Goal: Task Accomplishment & Management: Use online tool/utility

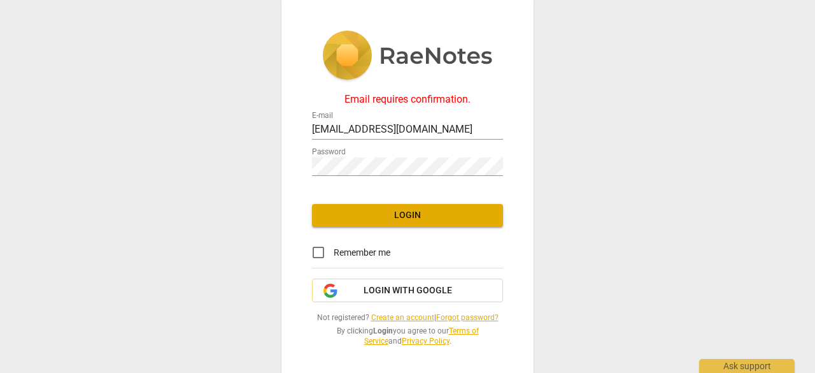
scroll to position [3, 0]
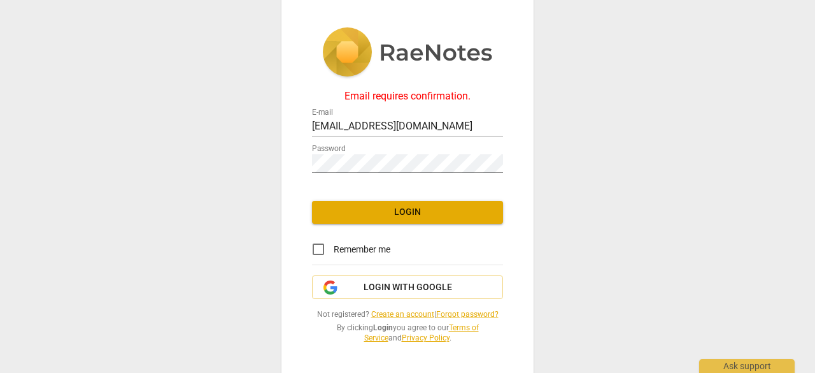
click at [389, 314] on link "Create an account" at bounding box center [402, 314] width 63 height 9
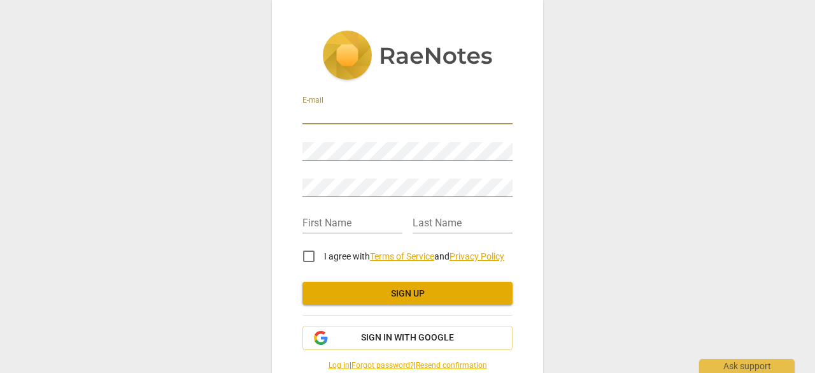
click at [362, 113] on input "email" at bounding box center [408, 115] width 210 height 18
click at [365, 111] on input "bosemitali@gmail.com" at bounding box center [408, 115] width 210 height 18
type input "bosemitali@yahoo.com"
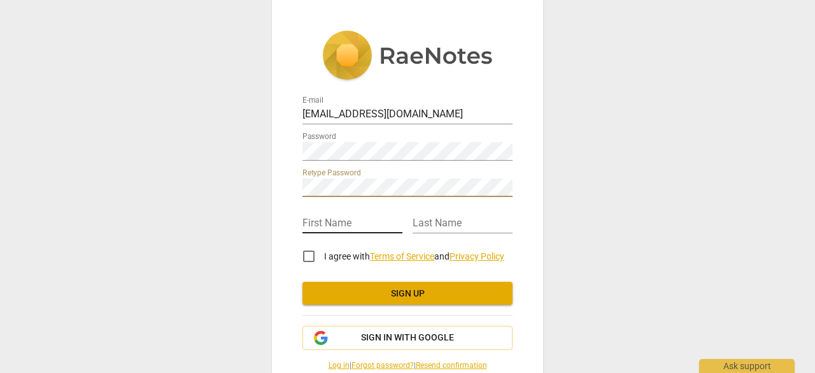
click at [314, 217] on input "text" at bounding box center [353, 224] width 100 height 18
type input "[PERSON_NAME]"
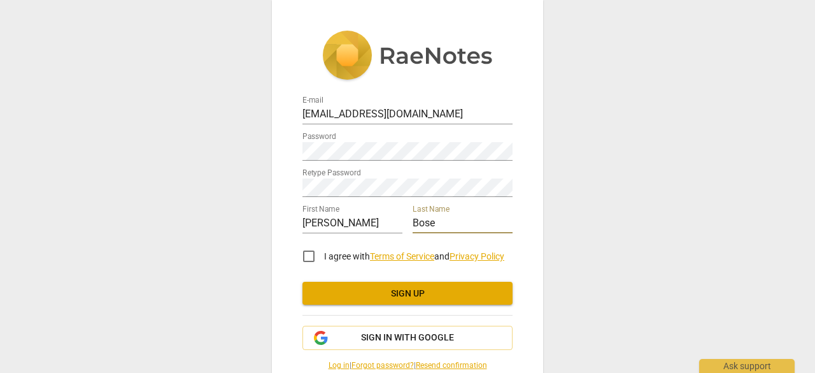
type input "Bose"
click at [310, 254] on input "I agree with Terms of Service and Privacy Policy" at bounding box center [309, 256] width 31 height 31
checkbox input "true"
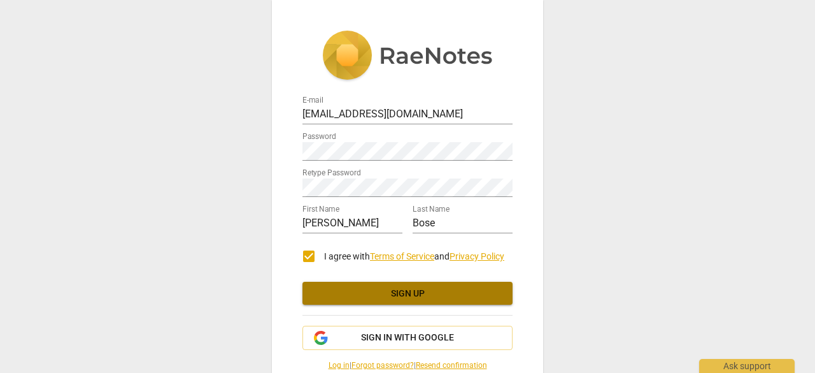
click at [380, 295] on span "Sign up" at bounding box center [408, 293] width 190 height 13
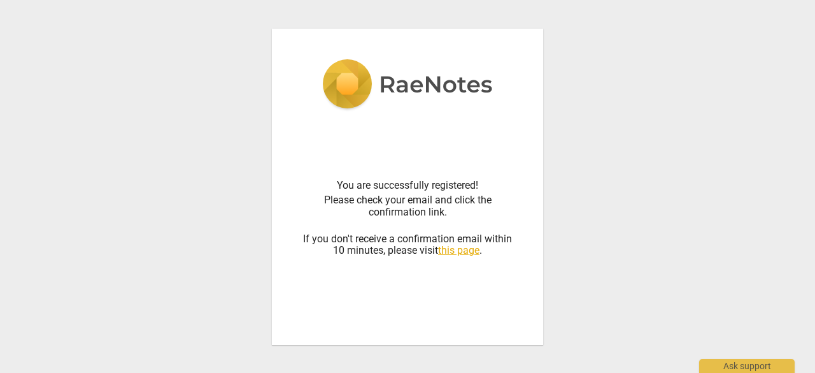
click at [456, 250] on link "this page" at bounding box center [458, 250] width 41 height 12
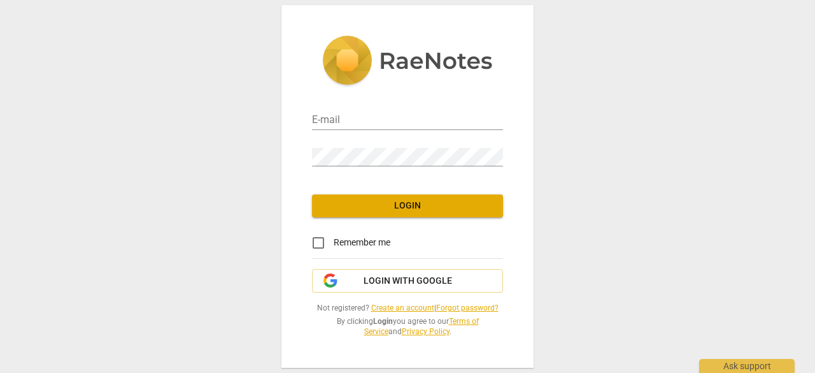
type input "bosemitali@gmail.com"
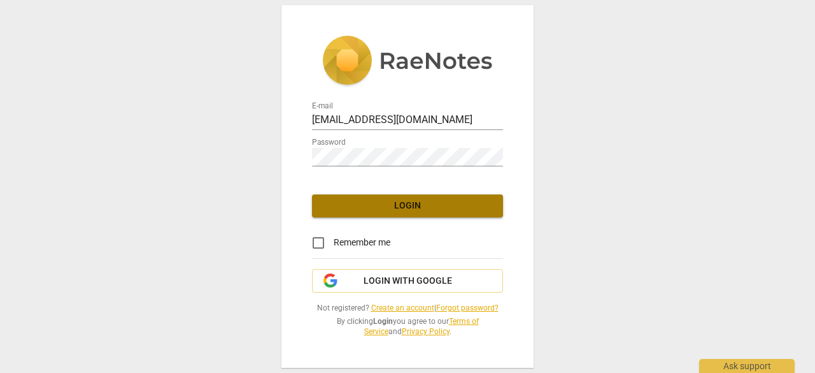
click at [377, 205] on span "Login" at bounding box center [407, 205] width 171 height 13
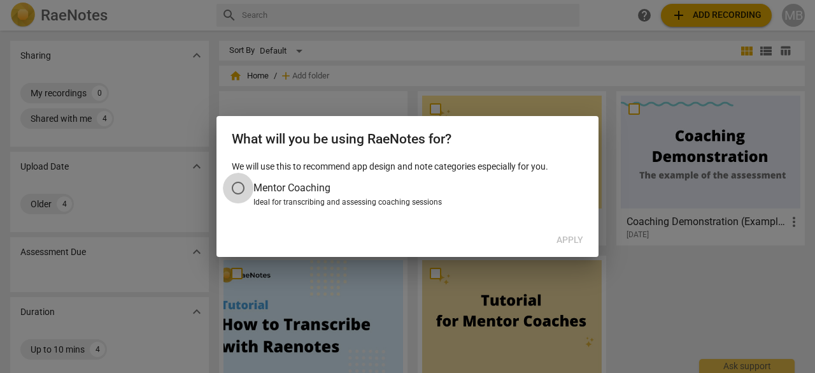
click at [237, 185] on input "Mentor Coaching" at bounding box center [238, 188] width 31 height 31
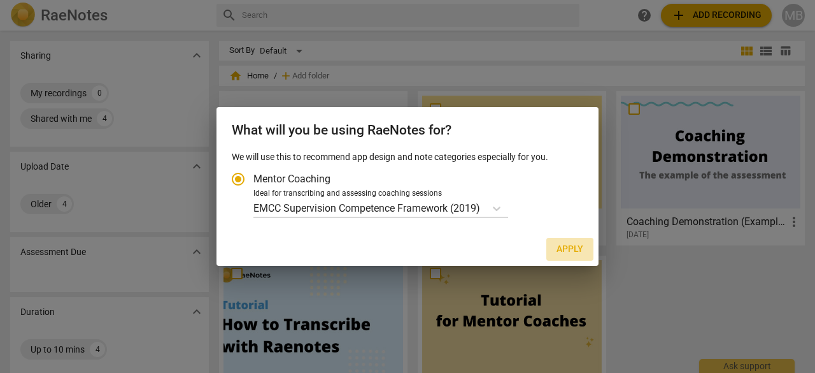
click at [571, 246] on span "Apply" at bounding box center [570, 249] width 27 height 13
radio input "false"
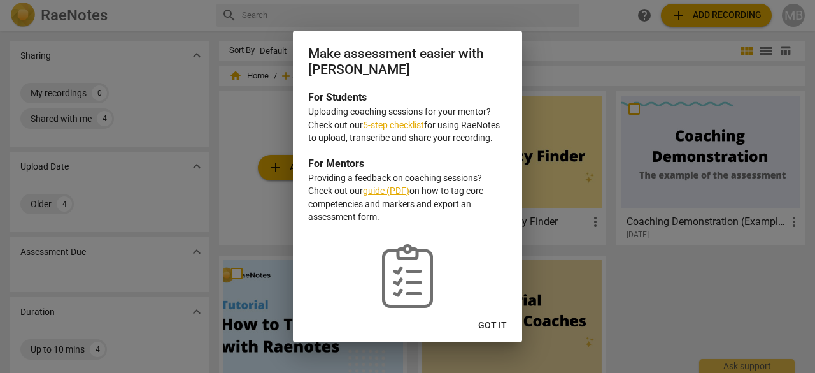
click at [524, 15] on div at bounding box center [407, 186] width 815 height 373
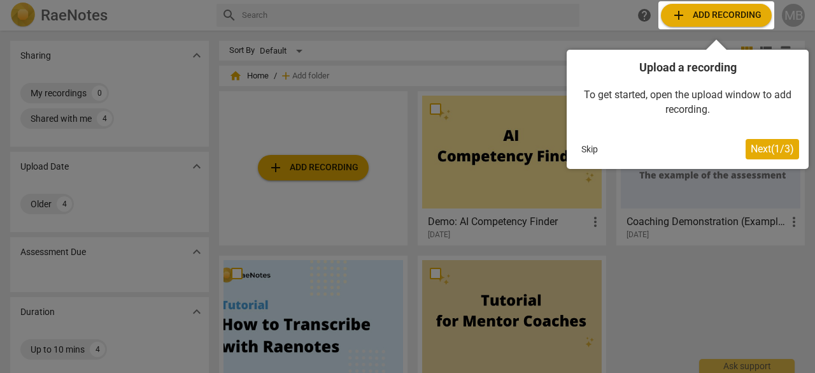
click at [164, 92] on div at bounding box center [407, 186] width 815 height 373
click at [591, 150] on button "Skip" at bounding box center [589, 148] width 27 height 19
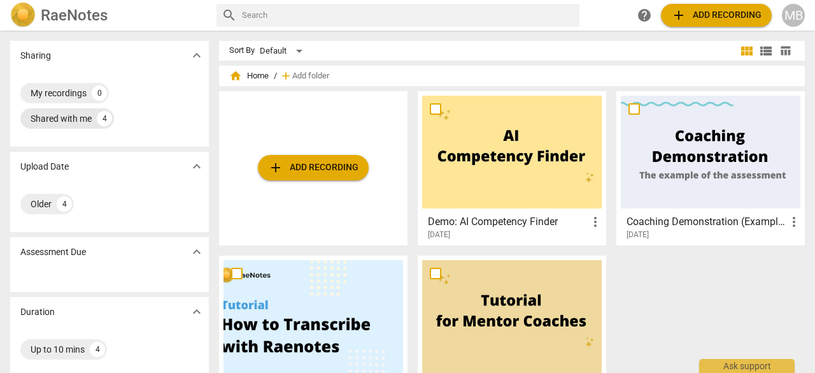
click at [71, 115] on div "Shared with me" at bounding box center [61, 118] width 61 height 13
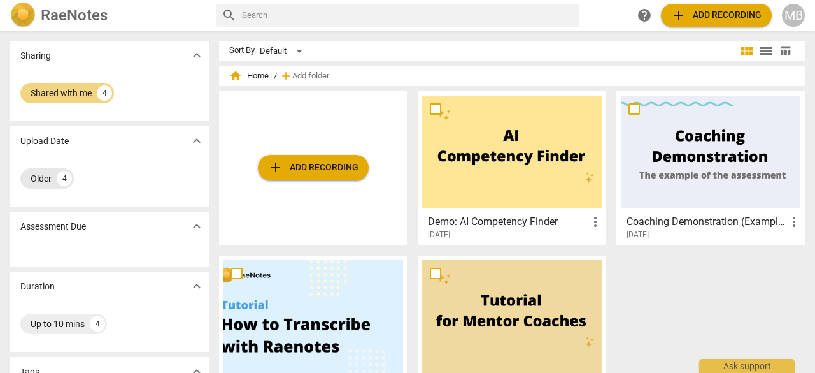
click at [36, 181] on div "Older" at bounding box center [41, 178] width 21 height 13
click at [698, 19] on span "add Add recording" at bounding box center [716, 15] width 90 height 15
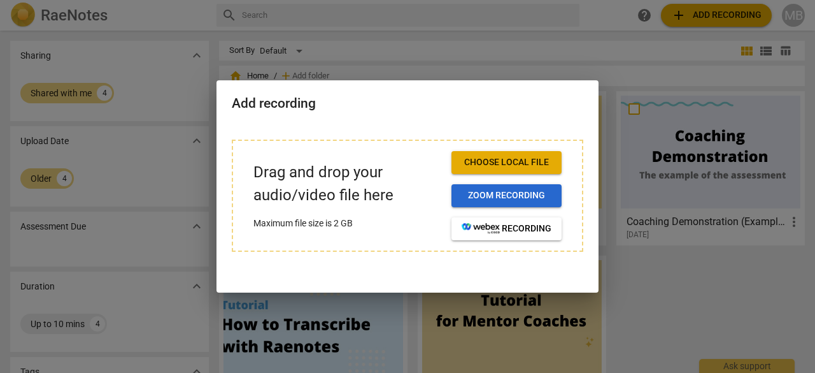
click at [476, 192] on span "Zoom recording" at bounding box center [507, 195] width 90 height 13
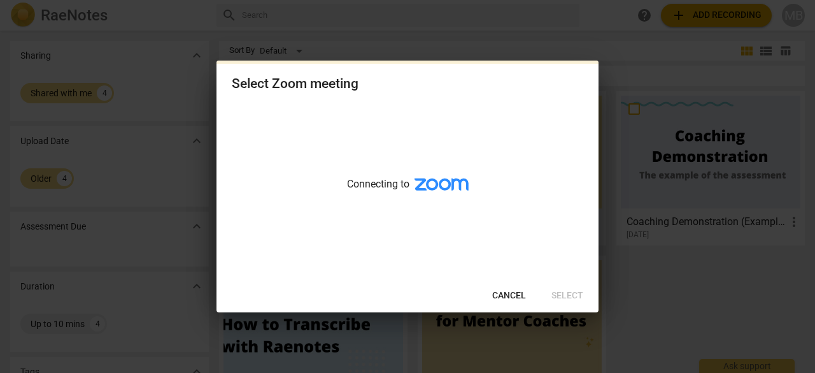
click at [503, 294] on span "Cancel" at bounding box center [509, 295] width 34 height 13
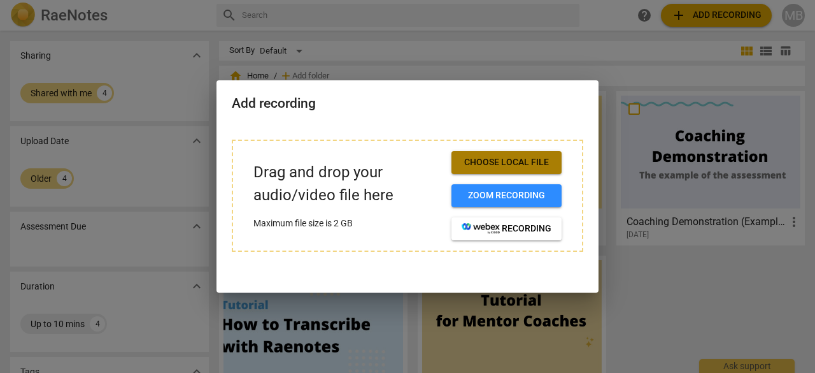
click at [476, 165] on span "Choose local file" at bounding box center [507, 162] width 90 height 13
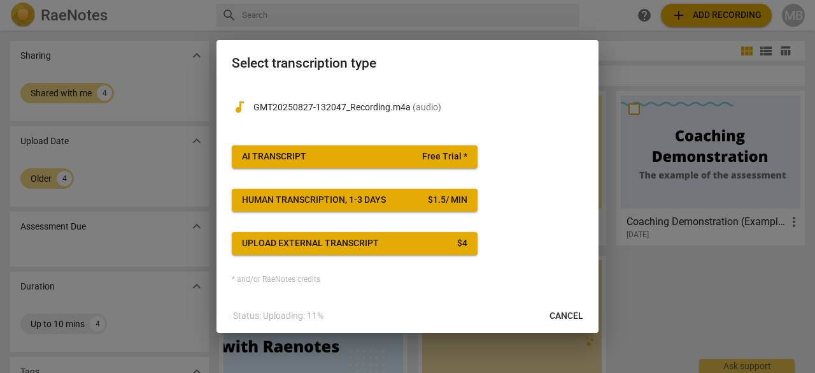
click at [363, 152] on span "AI Transcript Free Trial *" at bounding box center [354, 156] width 225 height 13
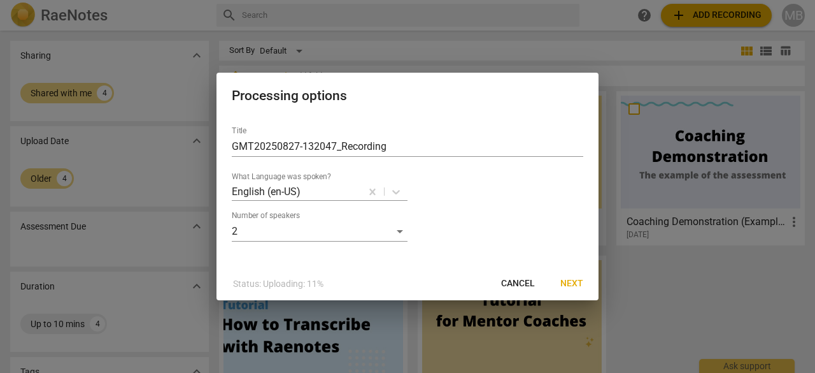
click at [579, 286] on span "Next" at bounding box center [572, 283] width 23 height 13
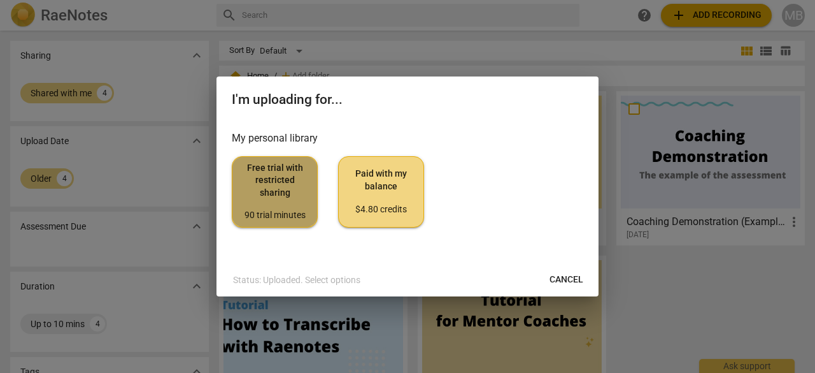
click at [285, 176] on span "Free trial with restricted sharing 90 trial minutes" at bounding box center [275, 192] width 64 height 60
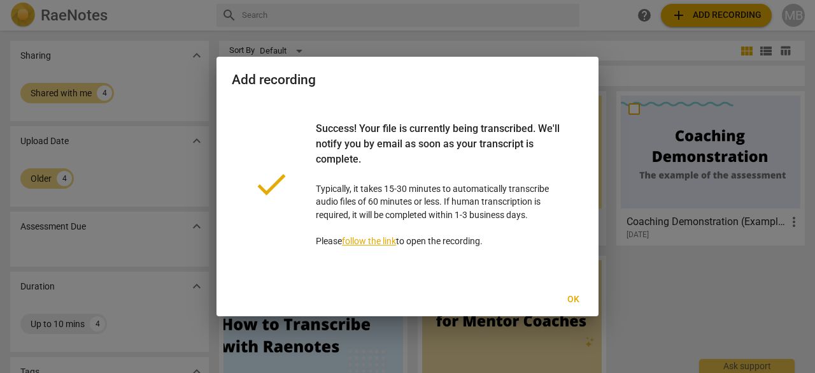
click at [387, 240] on link "follow the link" at bounding box center [369, 241] width 54 height 10
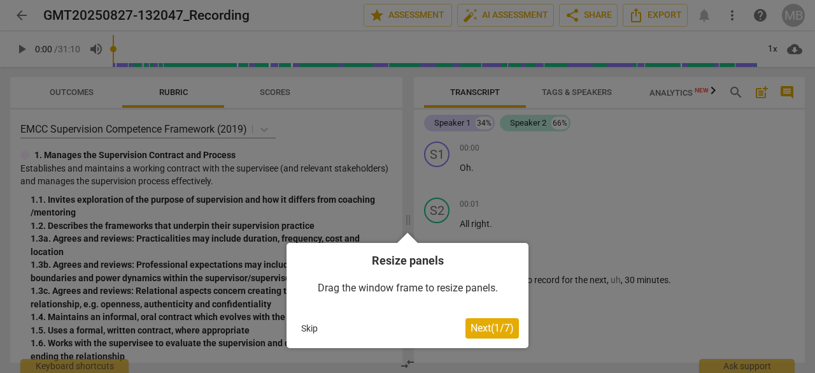
click at [310, 330] on button "Skip" at bounding box center [309, 327] width 27 height 19
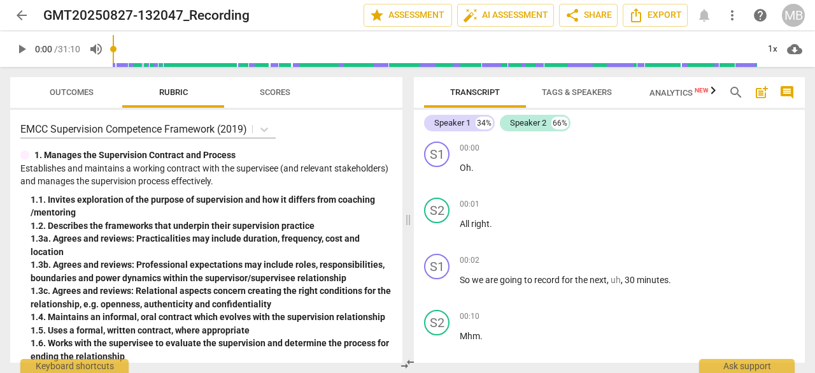
click at [78, 97] on span "Outcomes" at bounding box center [71, 92] width 75 height 17
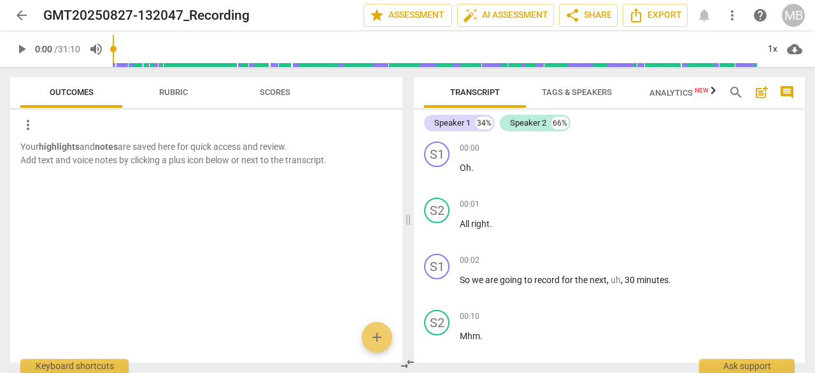
click at [170, 91] on span "Rubric" at bounding box center [173, 92] width 29 height 10
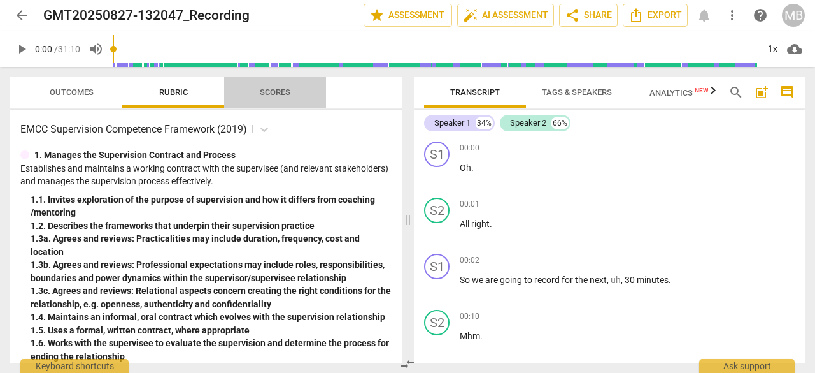
click at [279, 89] on span "Scores" at bounding box center [275, 92] width 31 height 10
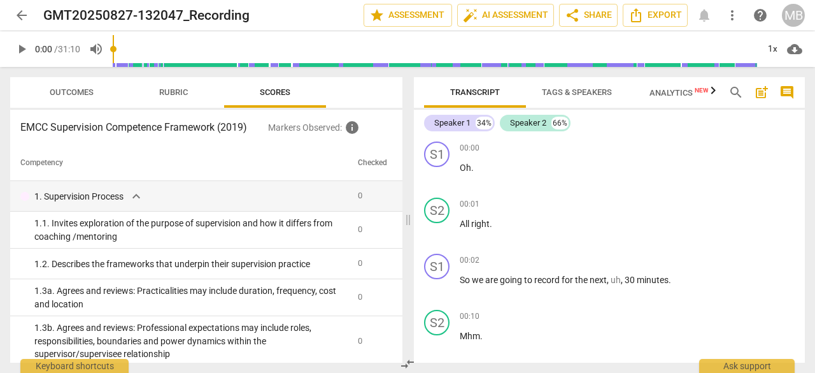
click at [572, 90] on span "Tags & Speakers" at bounding box center [577, 92] width 70 height 10
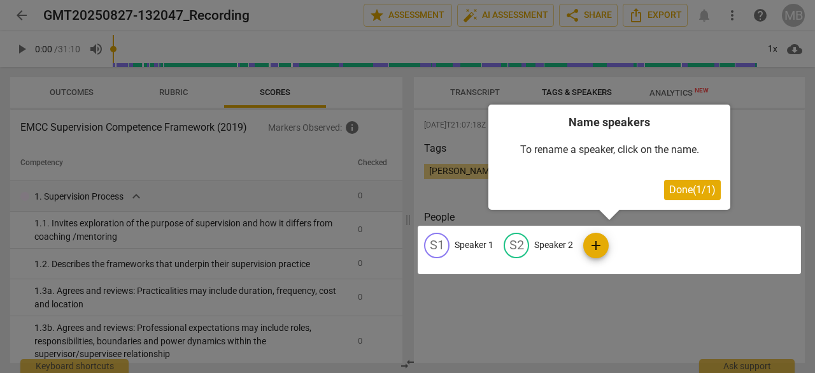
click at [474, 243] on div at bounding box center [609, 249] width 383 height 48
click at [602, 243] on div at bounding box center [609, 249] width 383 height 48
click at [469, 246] on div at bounding box center [609, 249] width 383 height 48
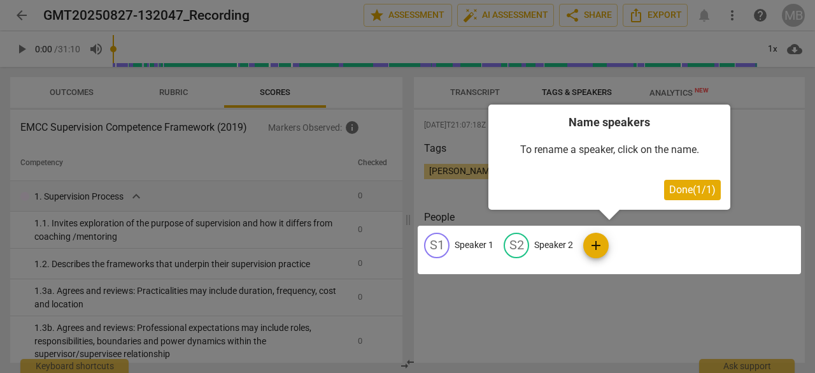
click at [469, 246] on div at bounding box center [609, 249] width 383 height 48
click at [684, 185] on span "Done ( 1 / 1 )" at bounding box center [692, 189] width 46 height 12
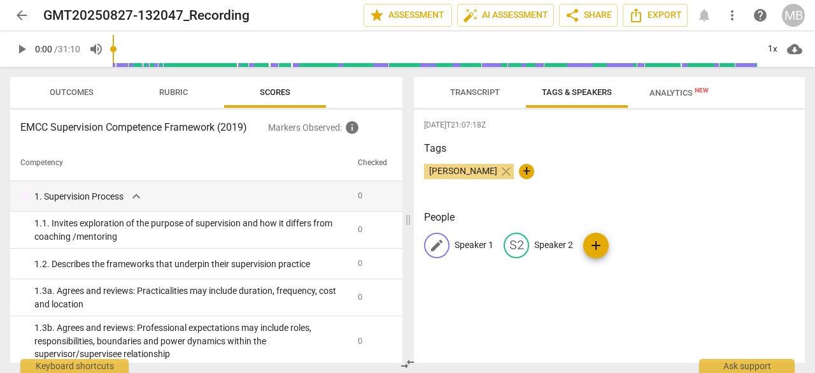
click at [469, 243] on p "Speaker 1" at bounding box center [474, 244] width 39 height 13
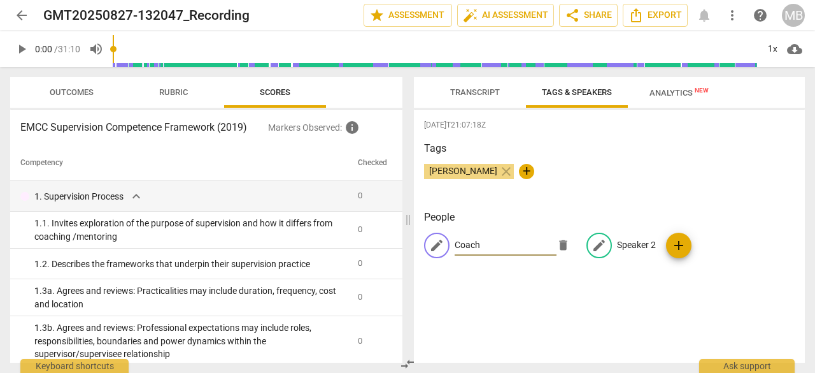
type input "Coach"
click at [631, 242] on p "Speaker 2" at bounding box center [636, 244] width 39 height 13
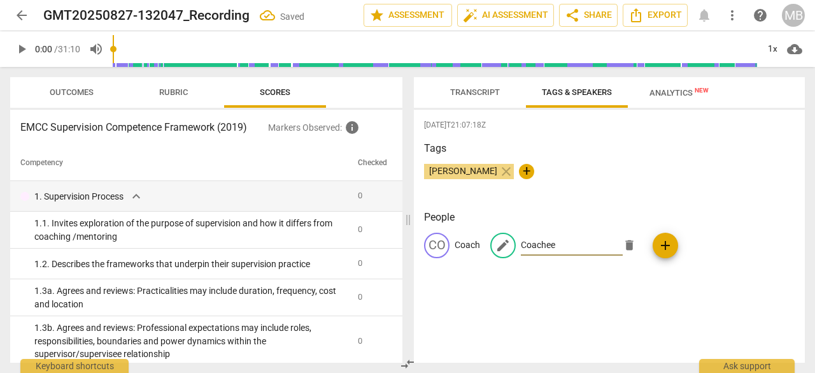
type input "Coachee"
click at [656, 286] on div "[DATE]T21:07:18Z Tags [PERSON_NAME] close + People CO Coach edit Coachee delete…" at bounding box center [609, 236] width 391 height 253
click at [478, 94] on span "Transcript" at bounding box center [475, 92] width 50 height 10
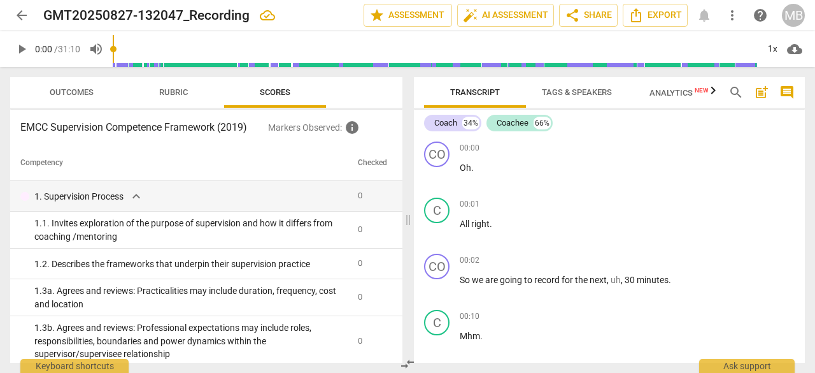
click at [690, 90] on span "Analytics New" at bounding box center [679, 93] width 59 height 10
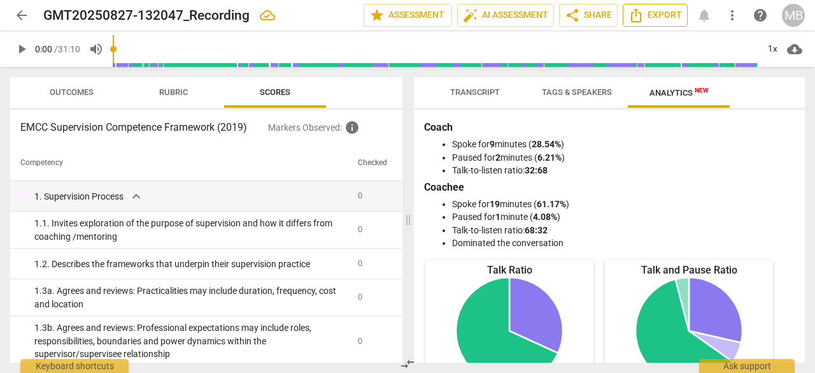
click at [660, 16] on span "Export" at bounding box center [656, 15] width 54 height 15
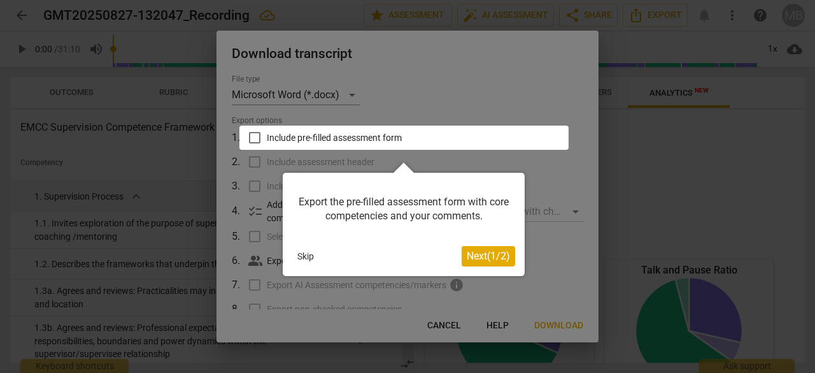
click at [480, 255] on span "Next ( 1 / 2 )" at bounding box center [488, 256] width 43 height 12
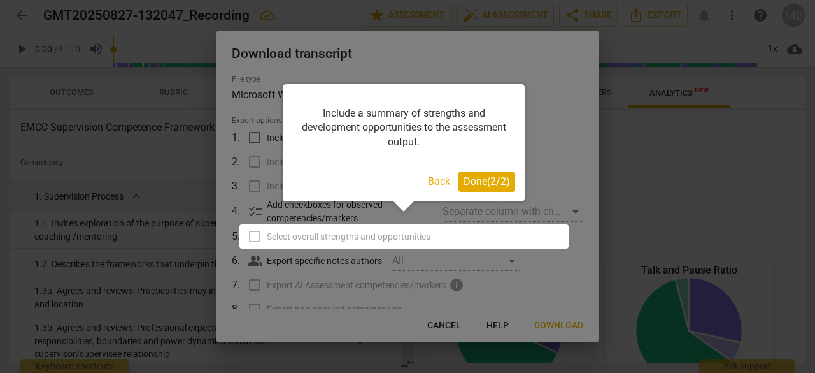
click at [477, 180] on span "Done ( 2 / 2 )" at bounding box center [487, 181] width 46 height 12
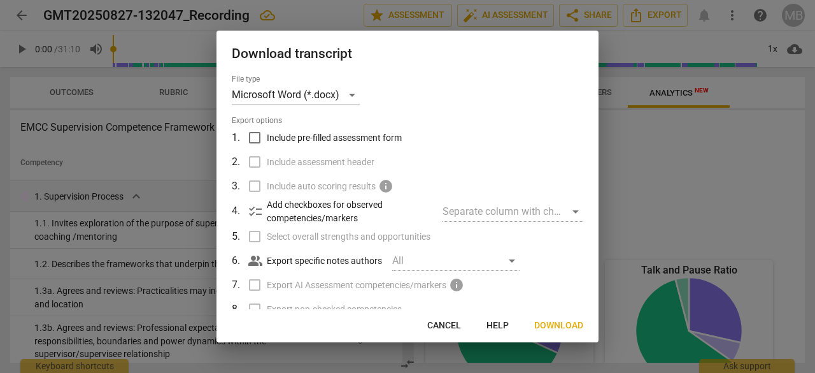
click at [252, 139] on input "Include pre-filled assessment form" at bounding box center [255, 137] width 24 height 24
checkbox input "true"
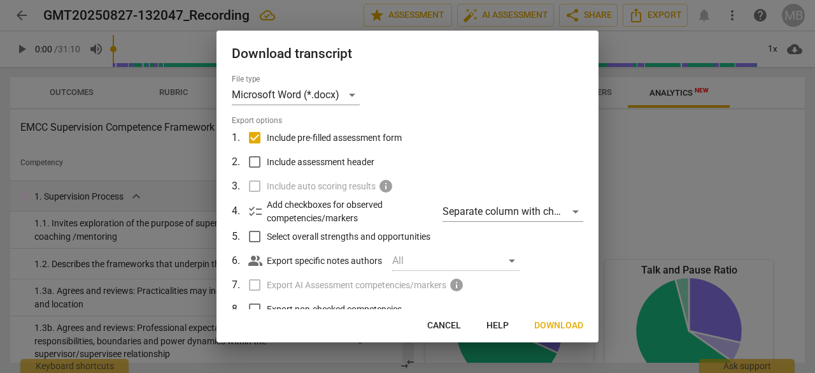
click at [258, 161] on input "Include assessment header" at bounding box center [255, 162] width 24 height 24
checkbox input "true"
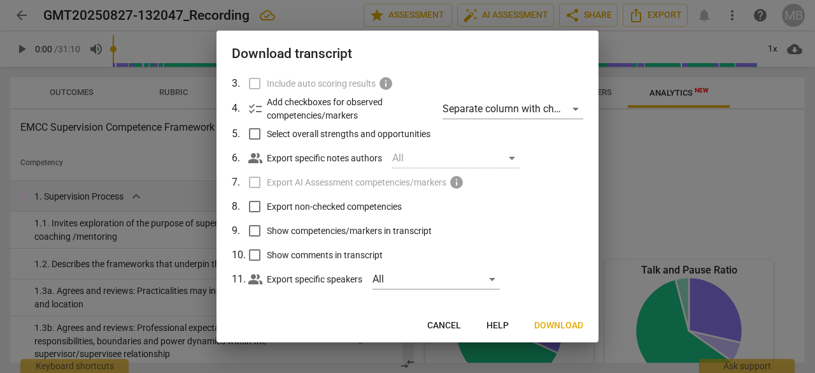
scroll to position [110, 0]
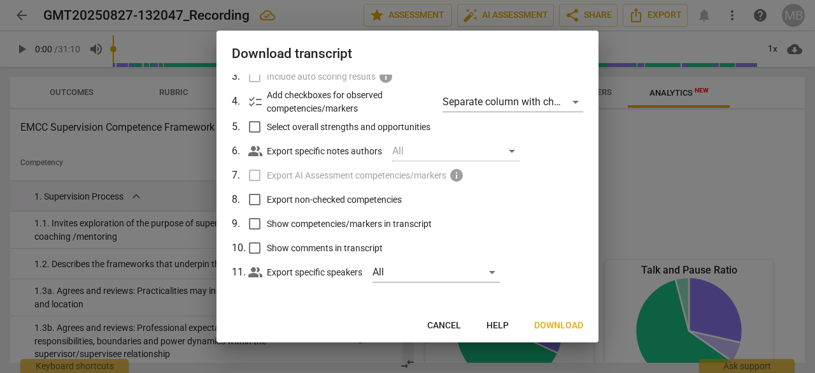
click at [254, 201] on input "Export non-checked competencies" at bounding box center [255, 199] width 24 height 24
checkbox input "true"
click at [549, 323] on span "Download" at bounding box center [558, 325] width 49 height 13
